Goal: Information Seeking & Learning: Learn about a topic

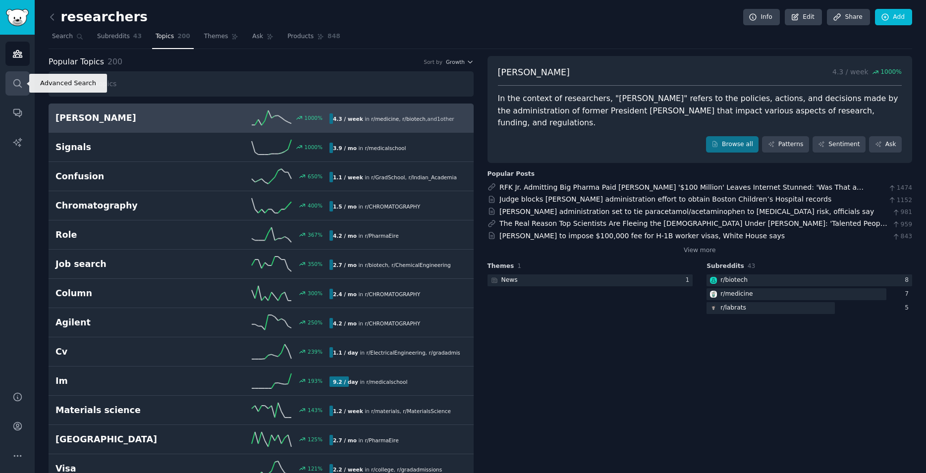
click at [18, 82] on icon "Sidebar" at bounding box center [17, 83] width 10 height 10
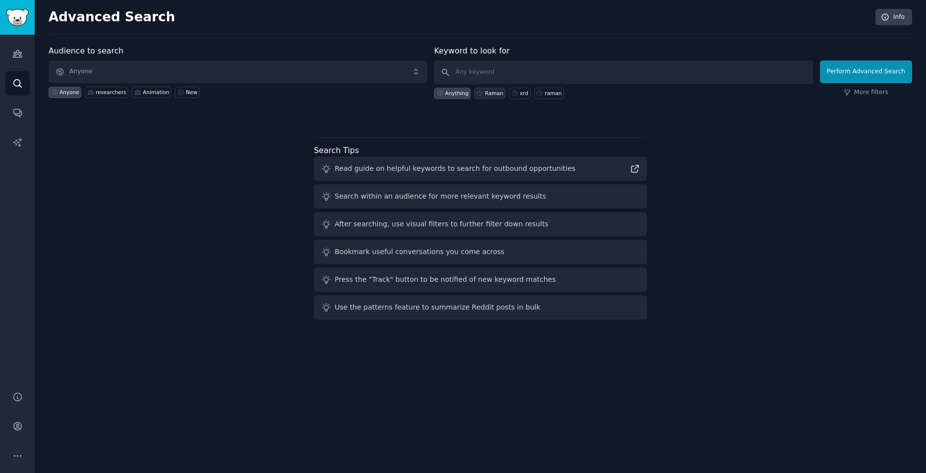
click at [494, 93] on div "Raman" at bounding box center [494, 93] width 18 height 7
click at [527, 93] on div "xrd" at bounding box center [520, 93] width 22 height 11
type input "xrd"
click at [876, 74] on button "Perform Advanced Search" at bounding box center [866, 71] width 92 height 23
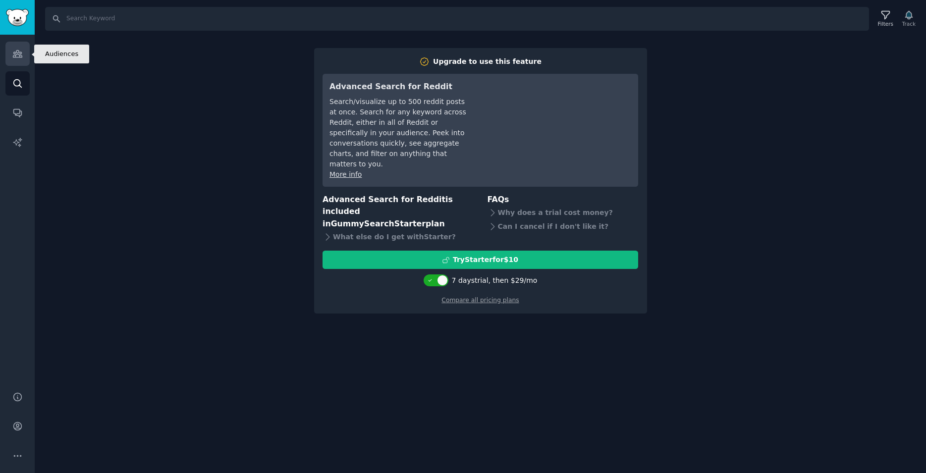
click at [23, 56] on link "Audiences" at bounding box center [17, 54] width 24 height 24
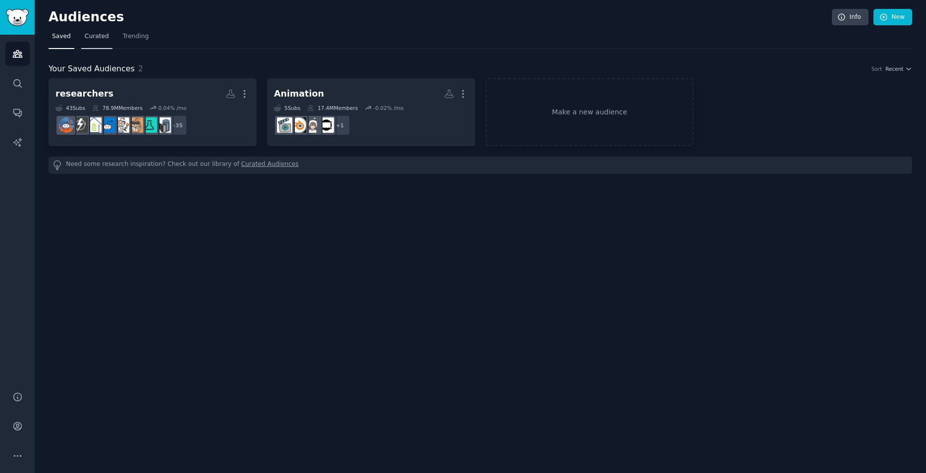
click at [99, 38] on span "Curated" at bounding box center [97, 36] width 24 height 9
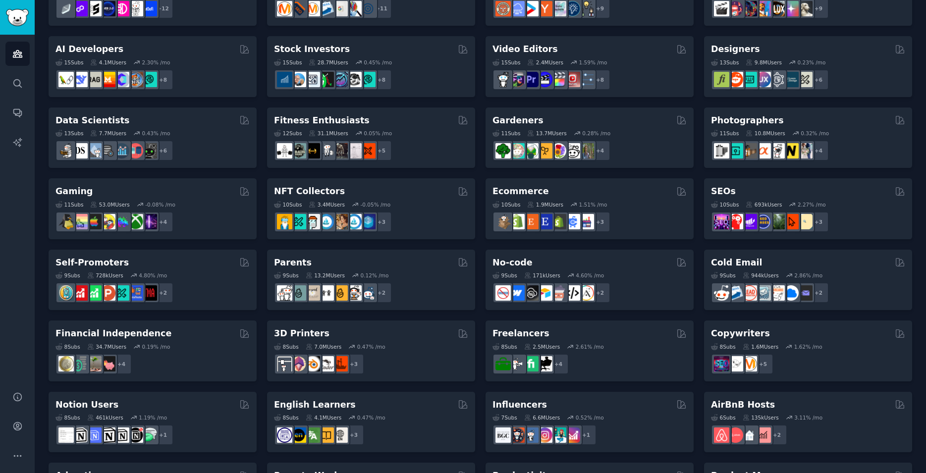
scroll to position [185, 0]
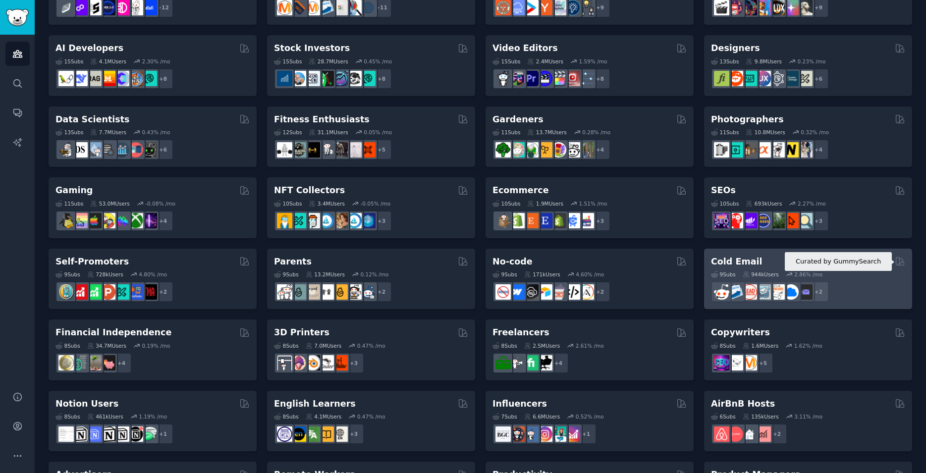
click at [894, 261] on icon at bounding box center [899, 261] width 10 height 10
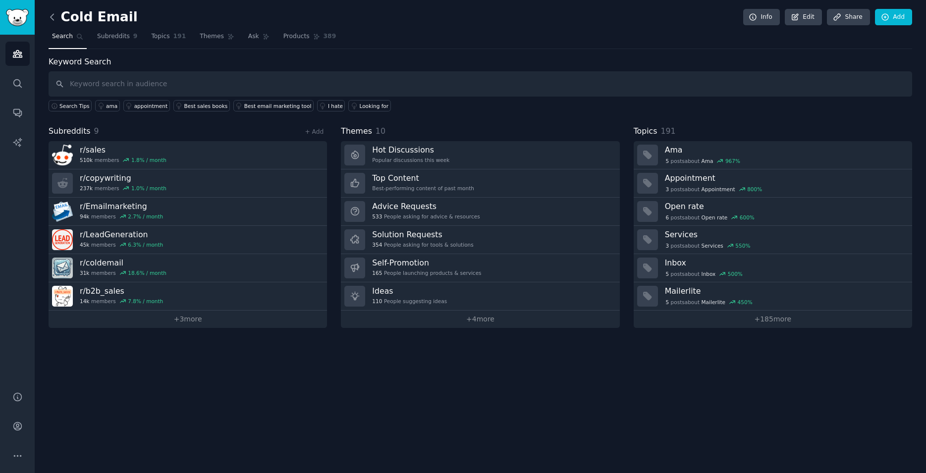
click at [50, 17] on icon at bounding box center [52, 17] width 10 height 10
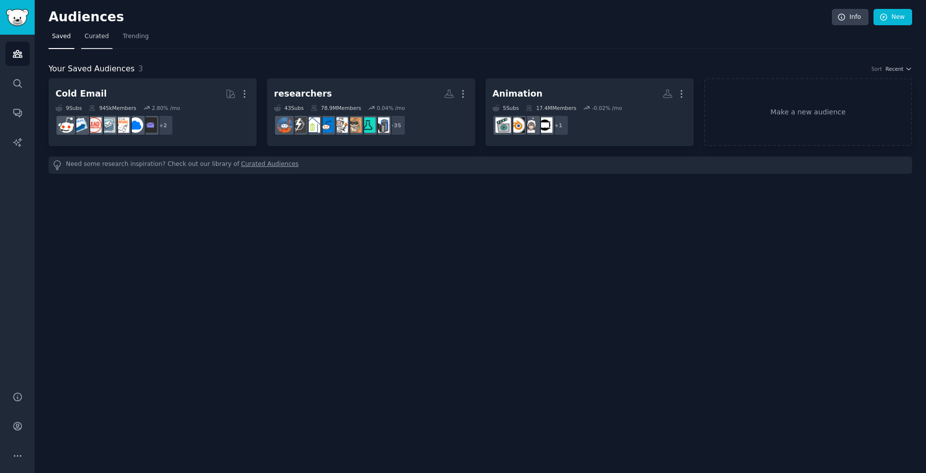
click at [90, 45] on link "Curated" at bounding box center [96, 39] width 31 height 20
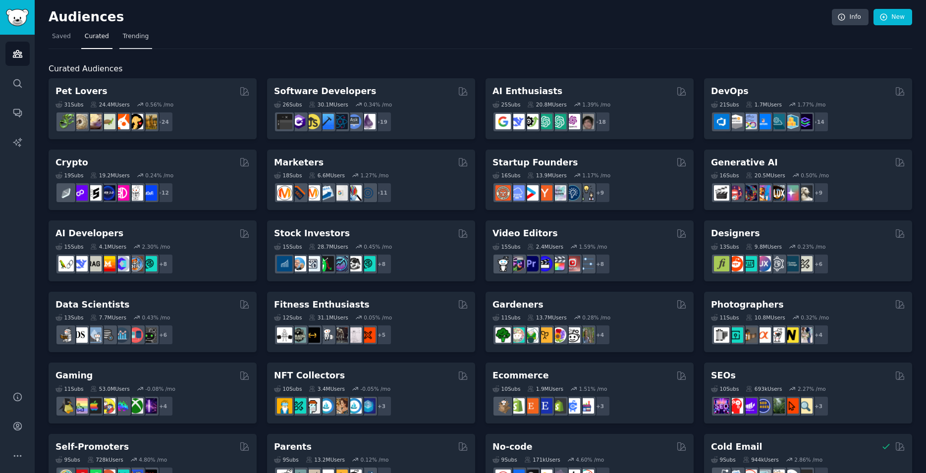
click at [139, 40] on span "Trending" at bounding box center [136, 36] width 26 height 9
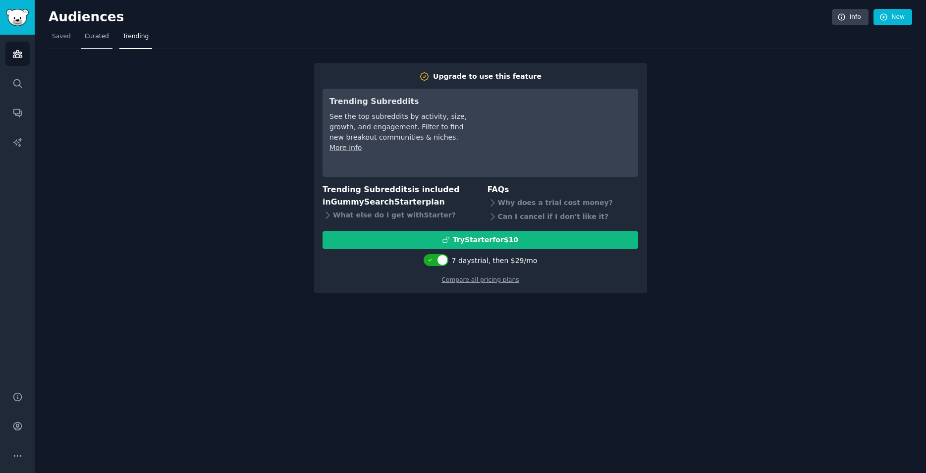
click at [90, 32] on span "Curated" at bounding box center [97, 36] width 24 height 9
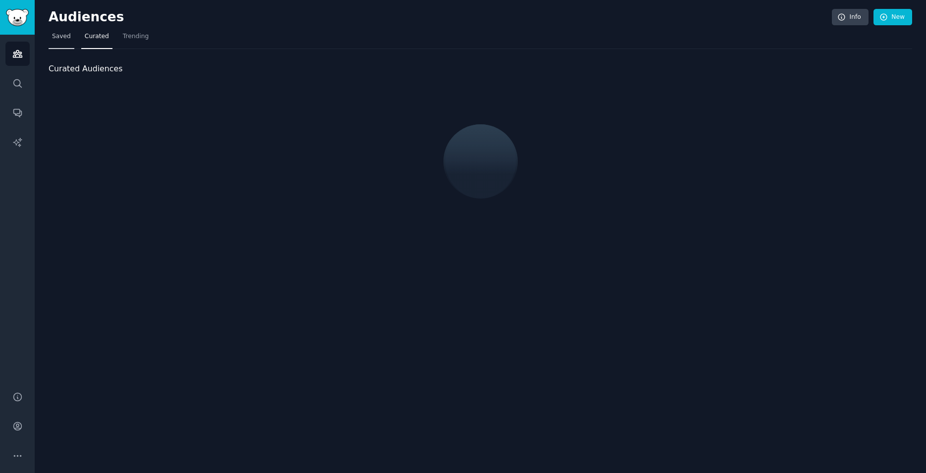
click at [68, 38] on span "Saved" at bounding box center [61, 36] width 19 height 9
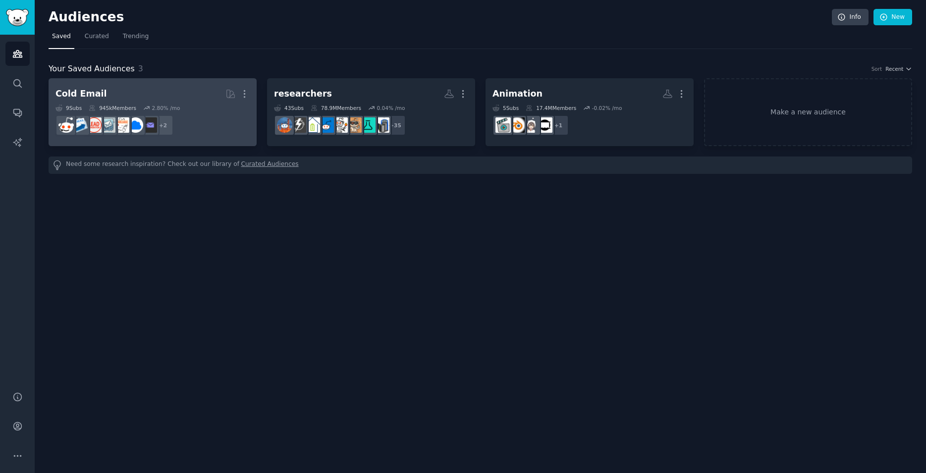
click at [196, 102] on h2 "Cold Email Curated by GummySearch More" at bounding box center [152, 93] width 194 height 17
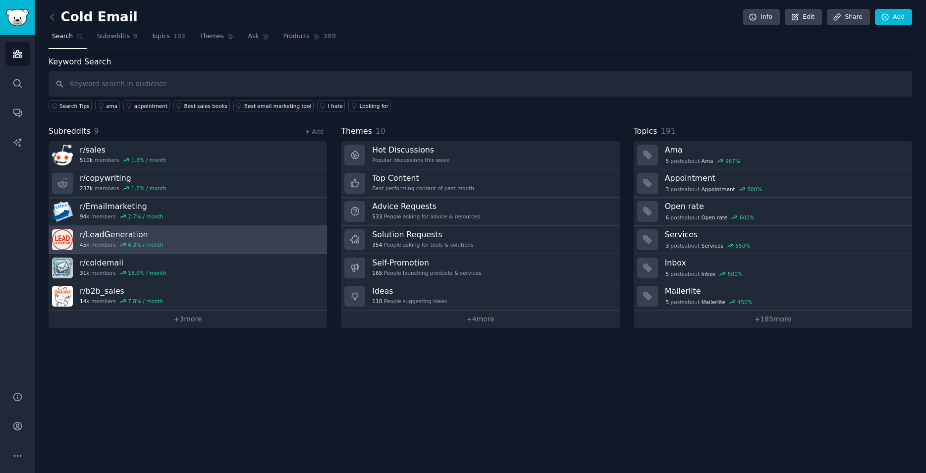
click at [132, 239] on h3 "r/ LeadGeneration" at bounding box center [121, 234] width 83 height 10
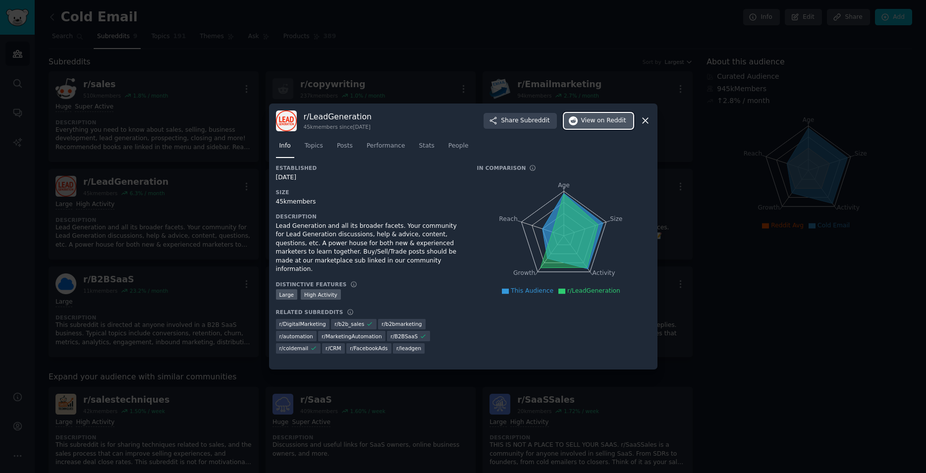
click at [623, 123] on span "on Reddit" at bounding box center [611, 120] width 29 height 9
